Goal: Share content: Distribute website content to other platforms or users

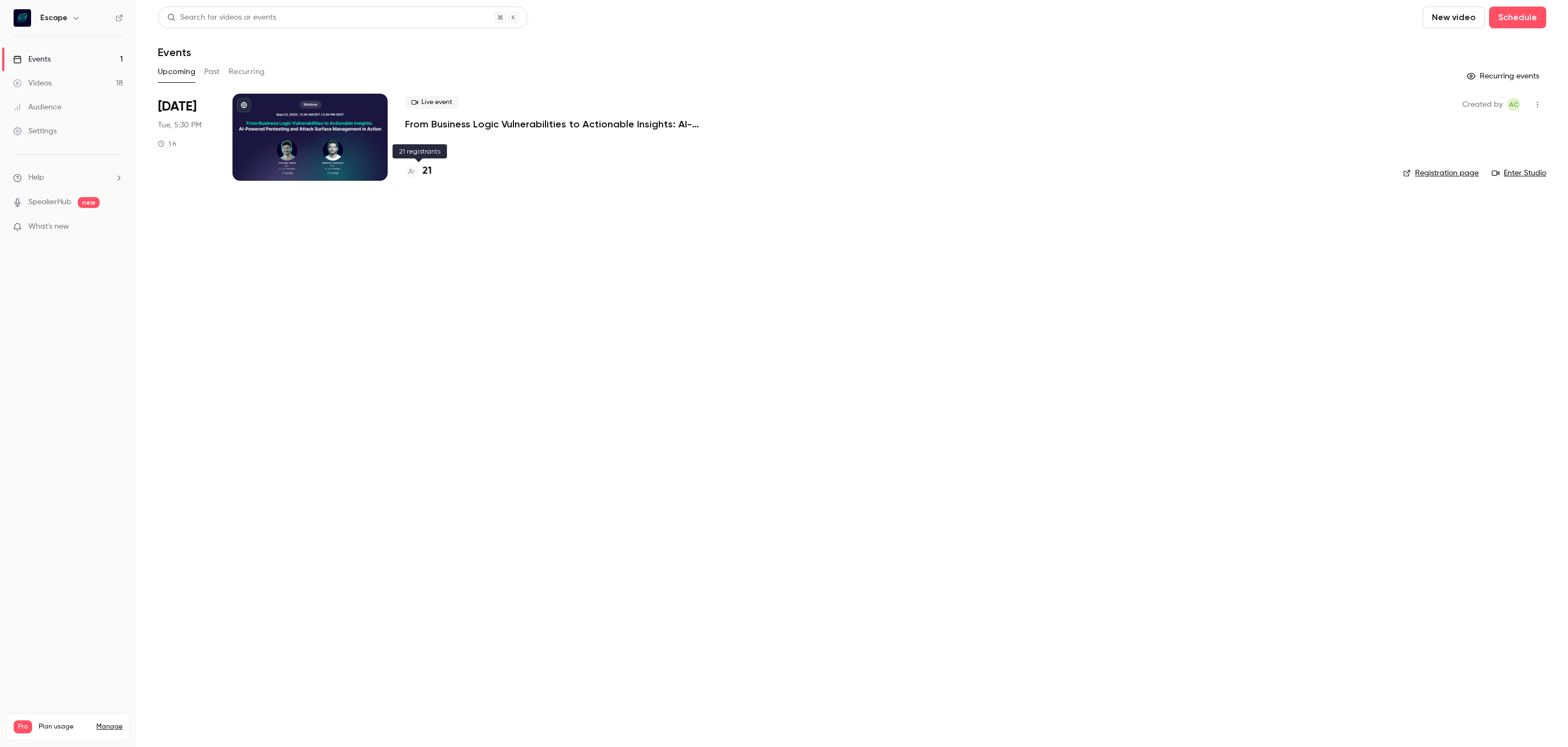
click at [430, 172] on h4 "21" at bounding box center [427, 172] width 9 height 15
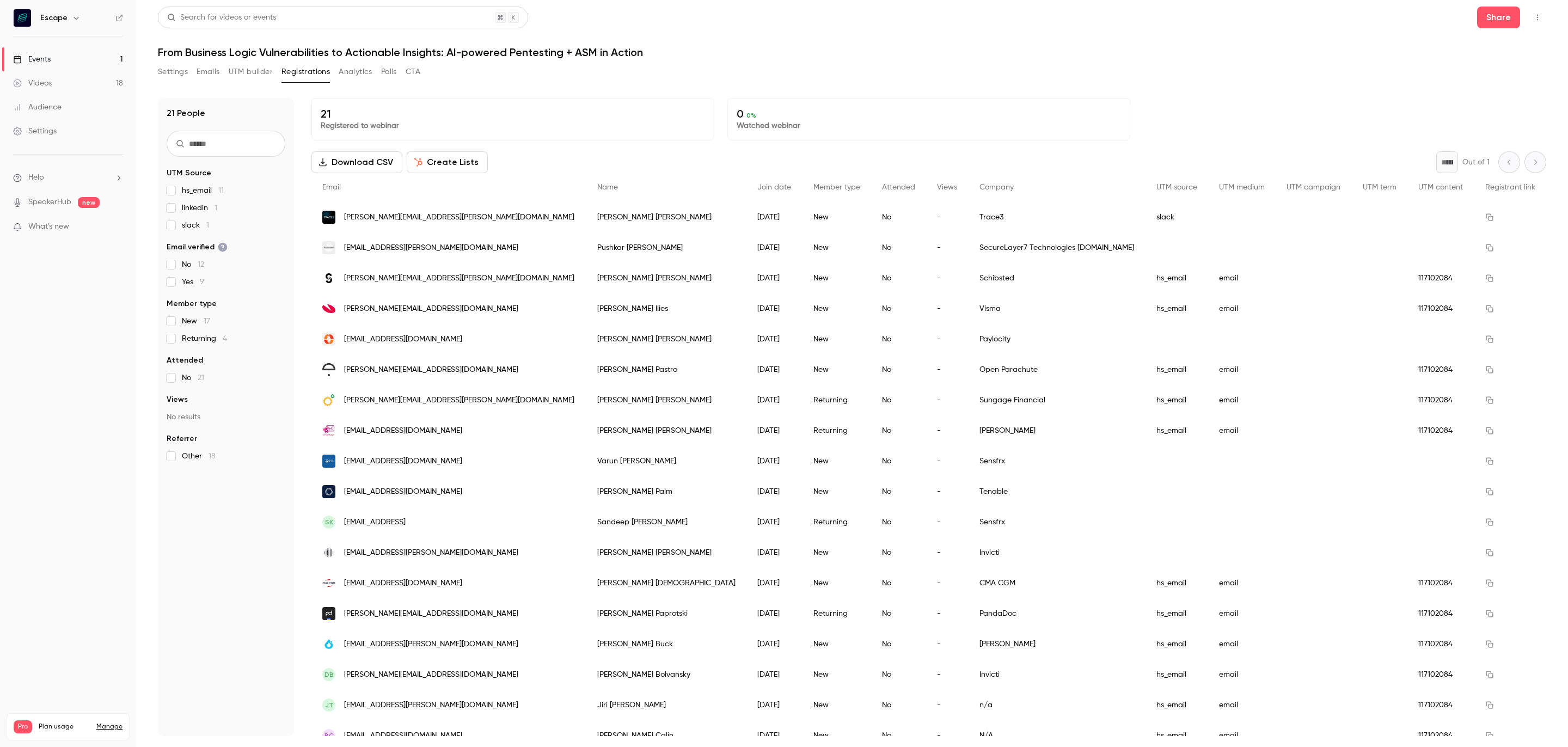
click at [184, 65] on button "Settings" at bounding box center [172, 71] width 30 height 18
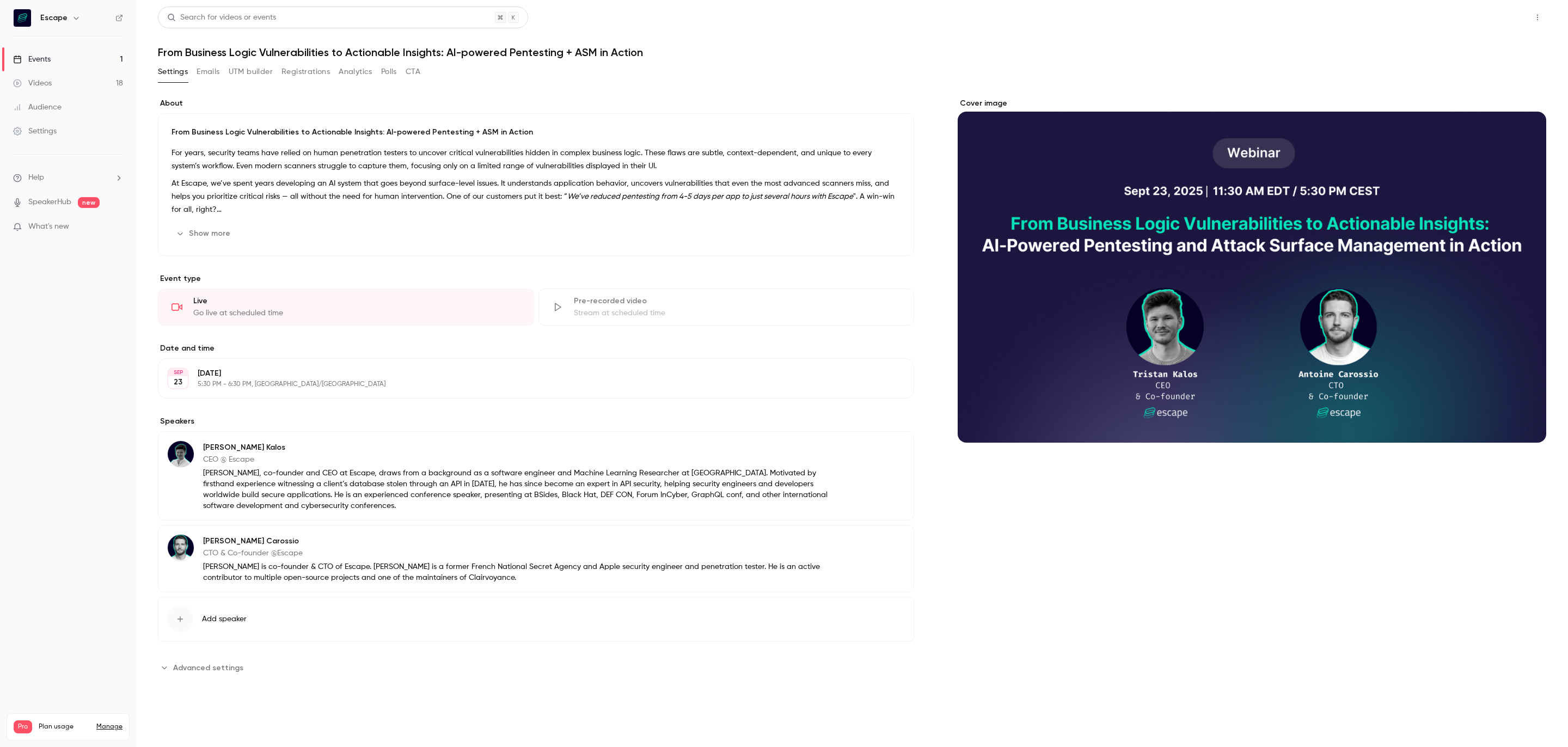
click at [1495, 24] on button "Share" at bounding box center [1499, 18] width 43 height 22
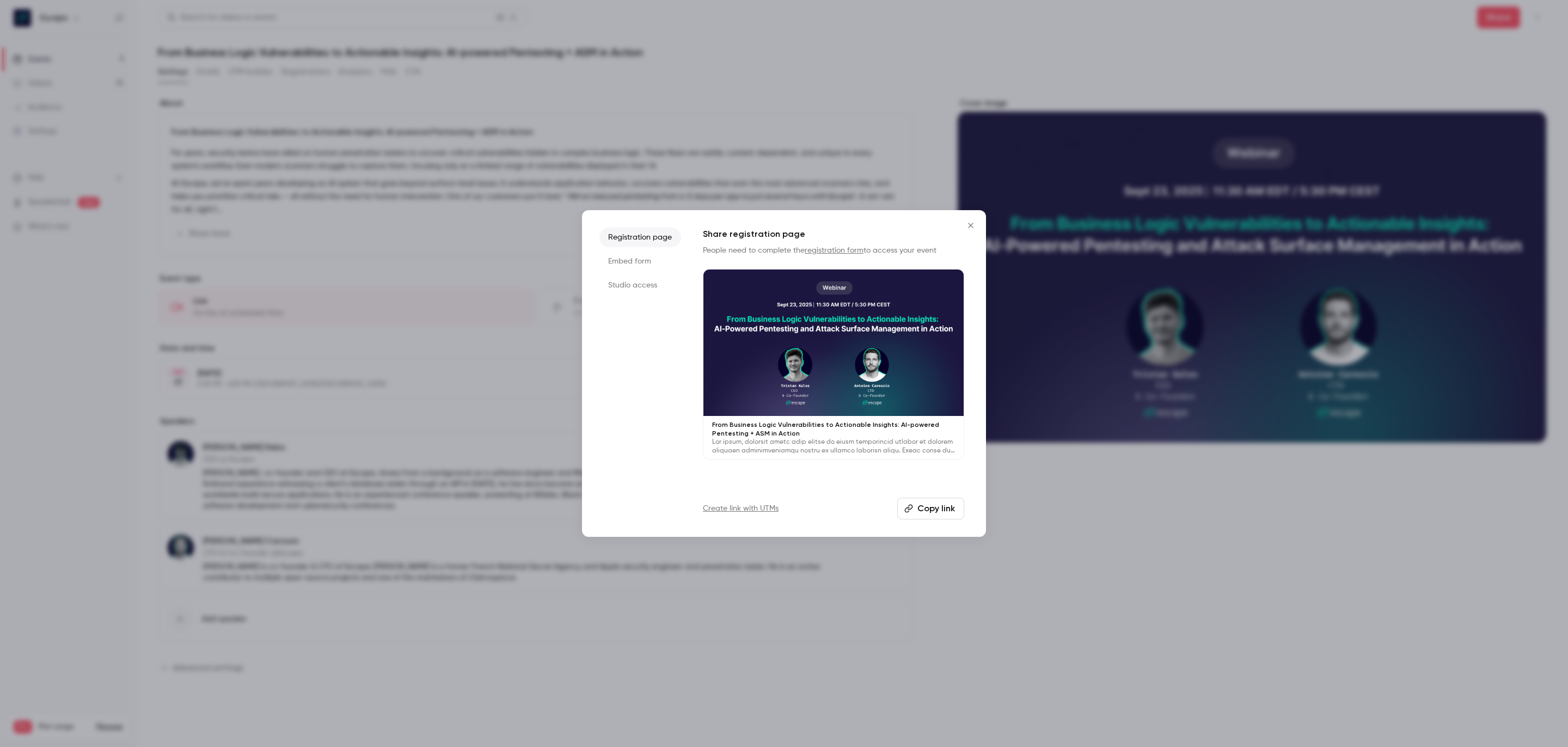
click at [922, 516] on button "Copy link" at bounding box center [931, 509] width 67 height 22
